Goal: Obtain resource: Obtain resource

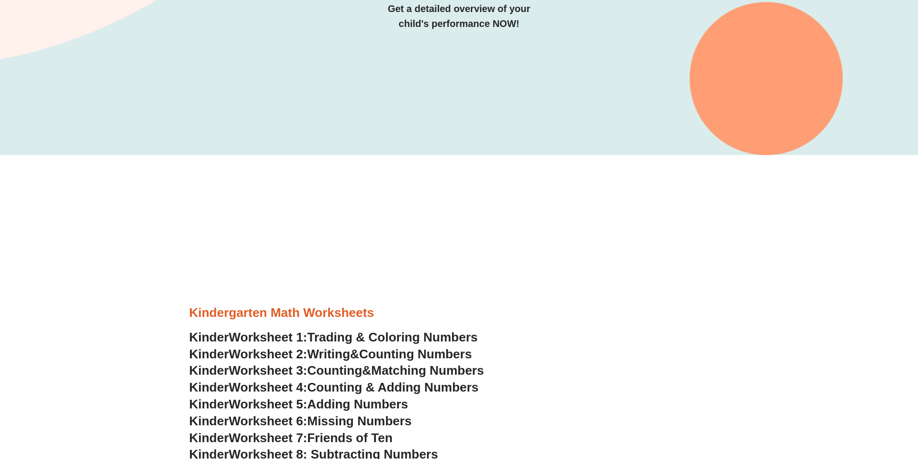
scroll to position [482, 0]
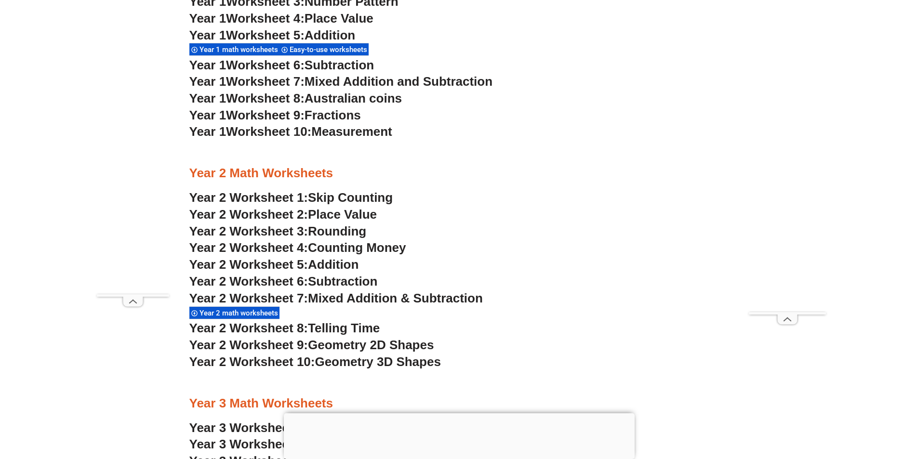
scroll to position [1156, 0]
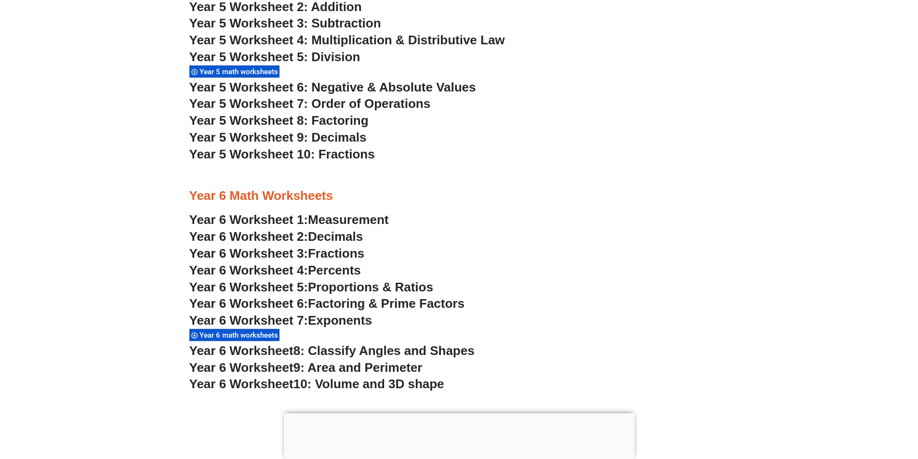
scroll to position [963, 0]
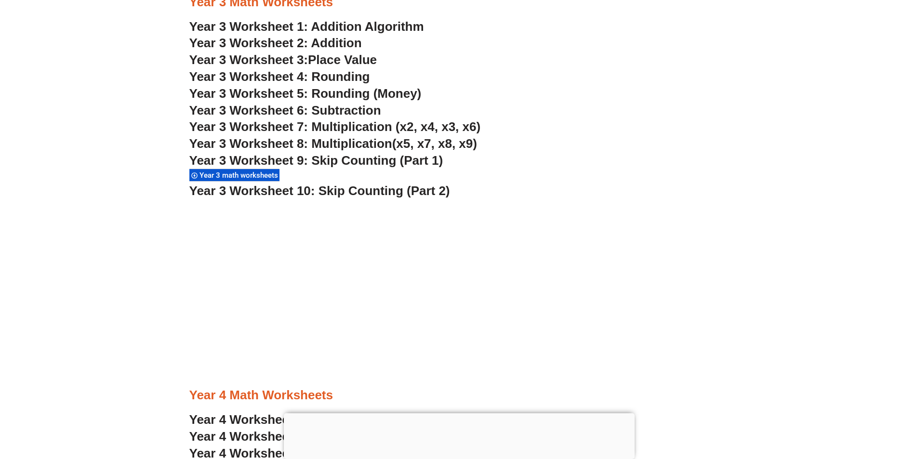
scroll to position [1493, 0]
click at [264, 178] on span "Year 3 math worksheets" at bounding box center [239, 175] width 81 height 9
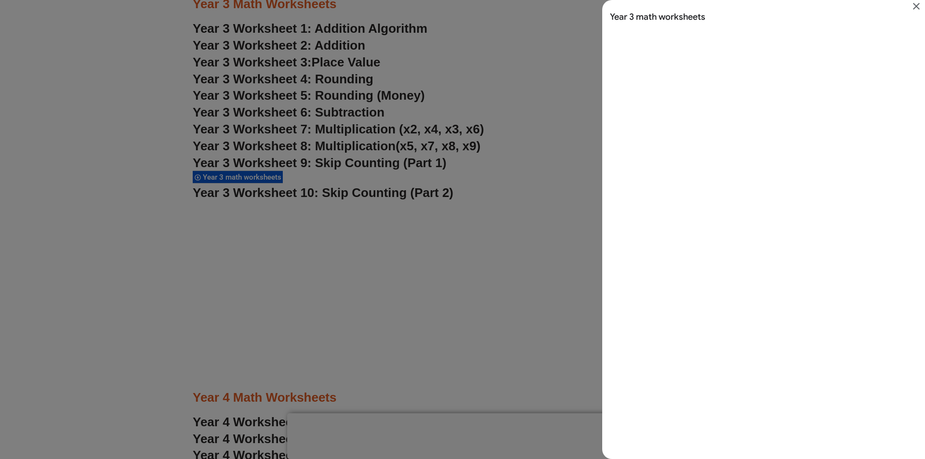
scroll to position [0, 0]
click at [915, 5] on icon "Close" at bounding box center [916, 6] width 7 height 7
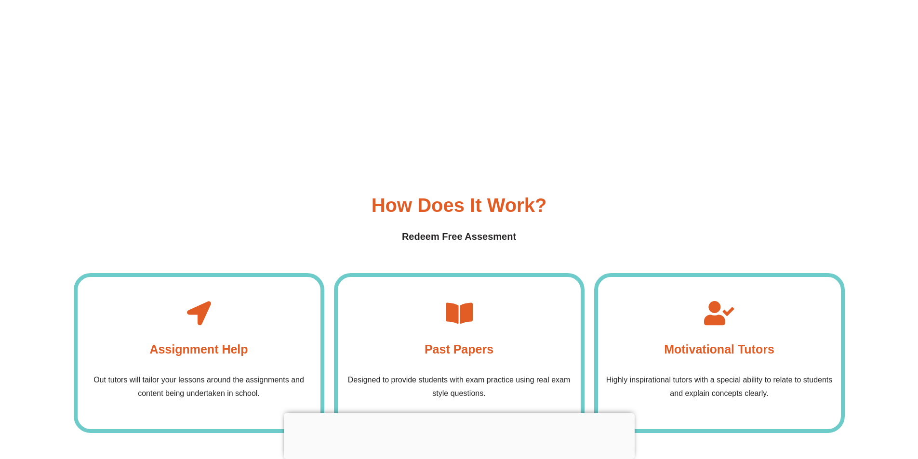
scroll to position [3508, 0]
